Goal: Find specific page/section: Find specific page/section

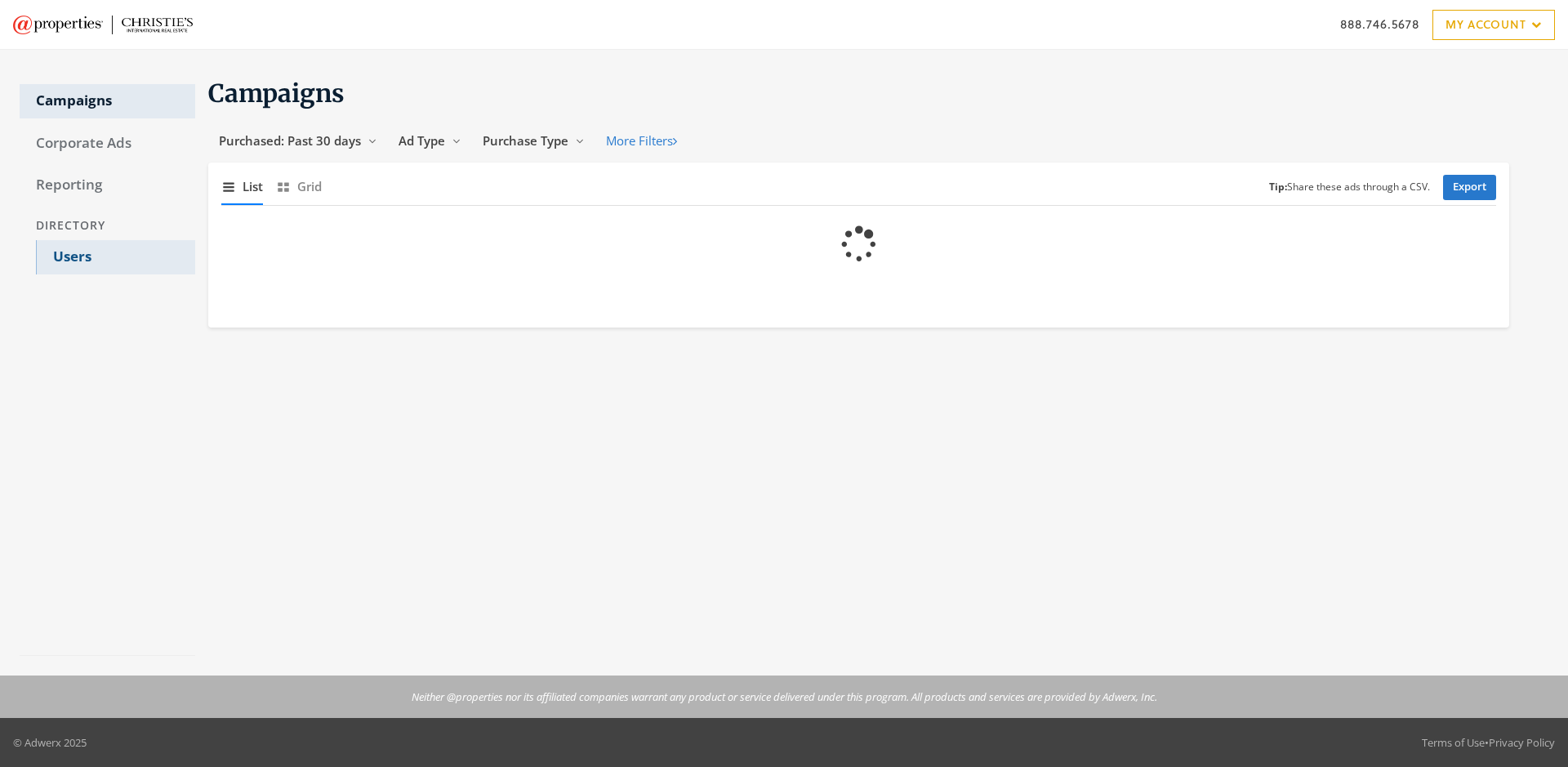
click at [116, 257] on link "Users" at bounding box center [116, 257] width 160 height 34
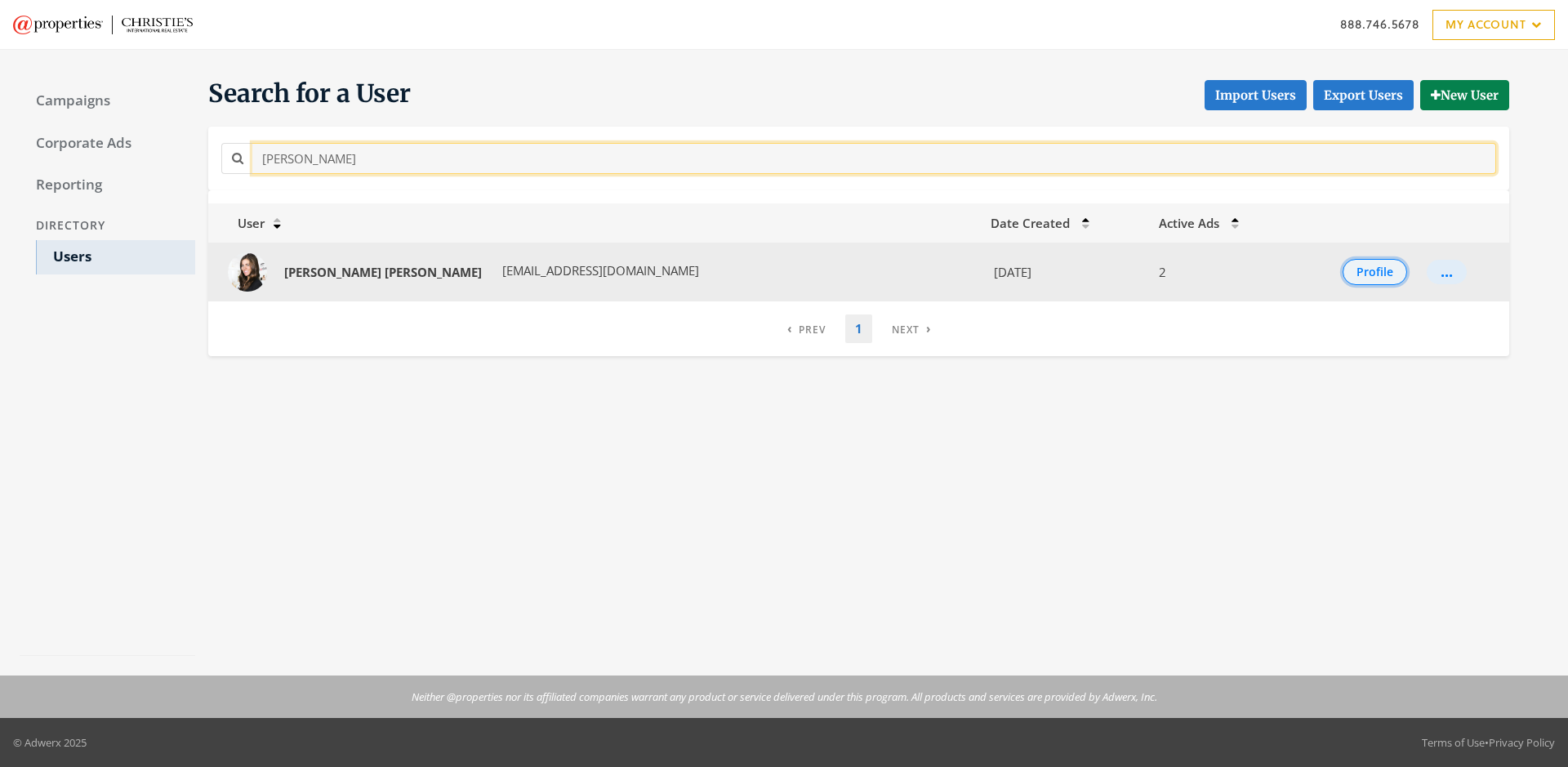
type input "[PERSON_NAME]"
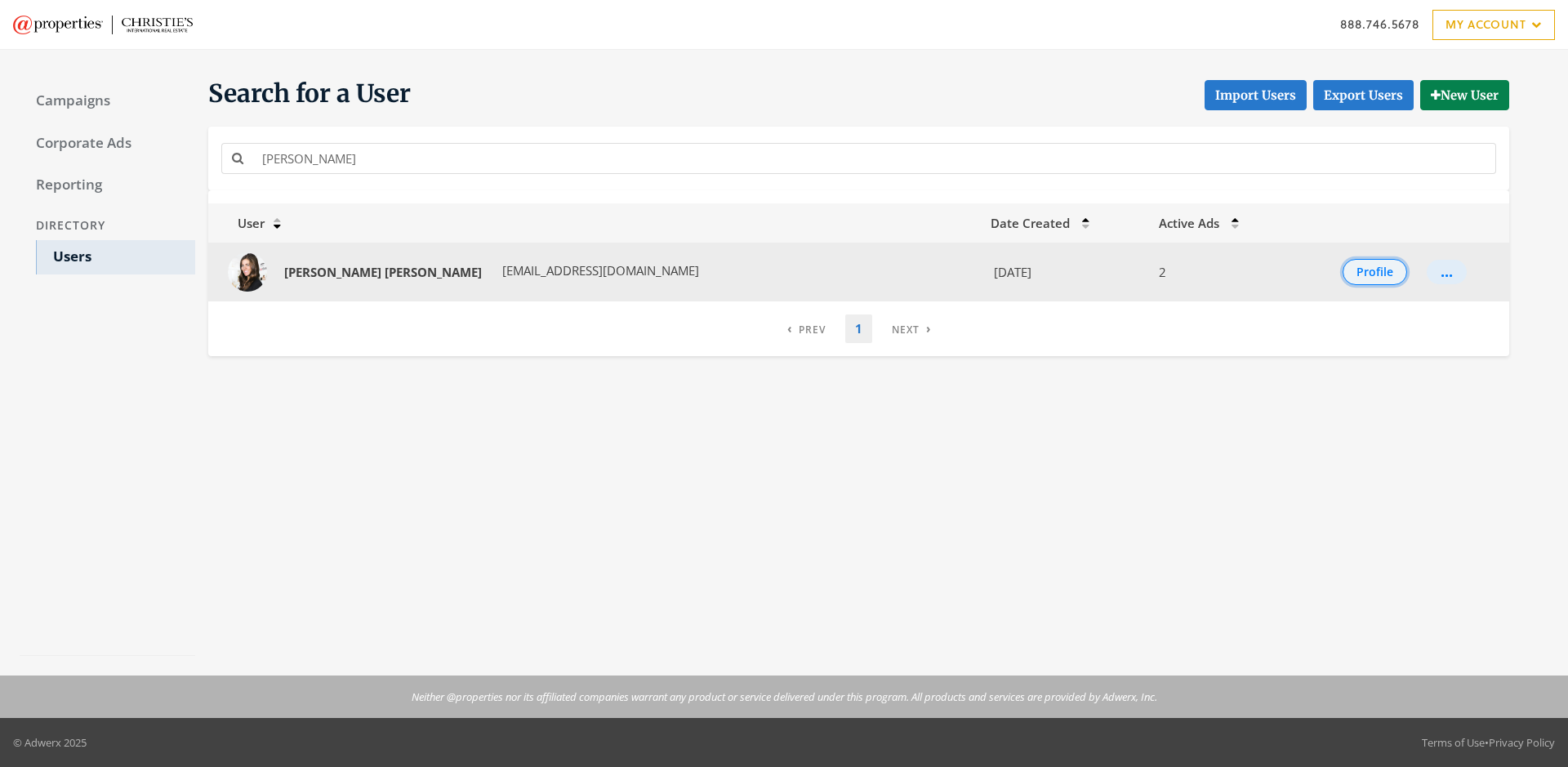
click at [1357, 272] on button "Profile" at bounding box center [1375, 272] width 64 height 26
